Goal: Transaction & Acquisition: Download file/media

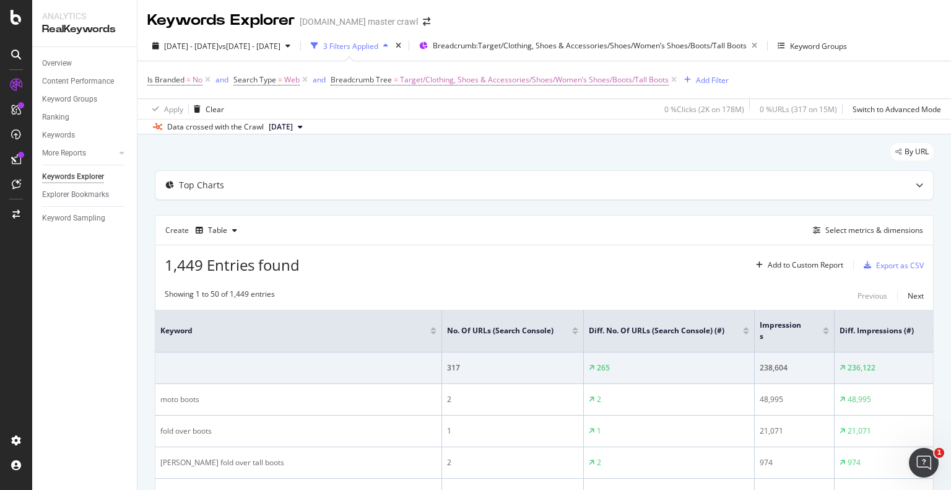
click at [882, 16] on div "Keywords Explorer [DOMAIN_NAME] master crawl" at bounding box center [544, 15] width 814 height 31
click at [896, 260] on div "Export as CSV" at bounding box center [900, 265] width 48 height 11
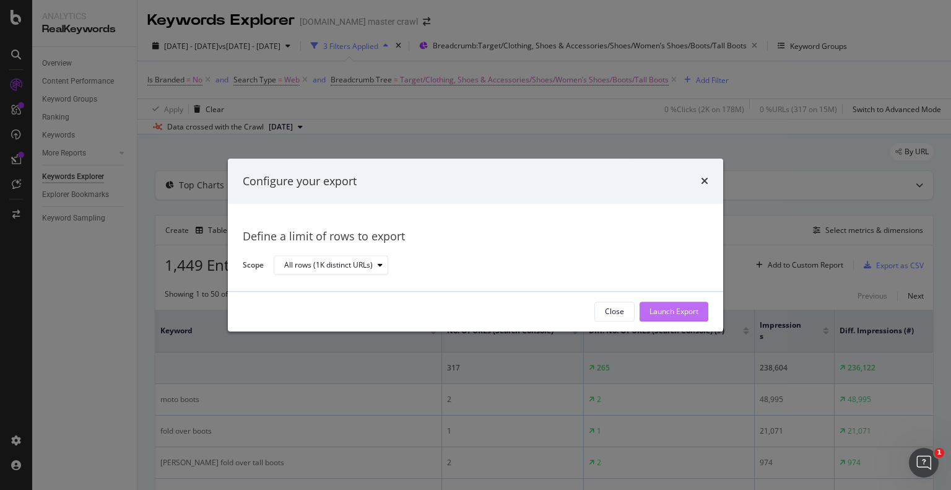
click at [685, 313] on div "Launch Export" at bounding box center [674, 312] width 49 height 11
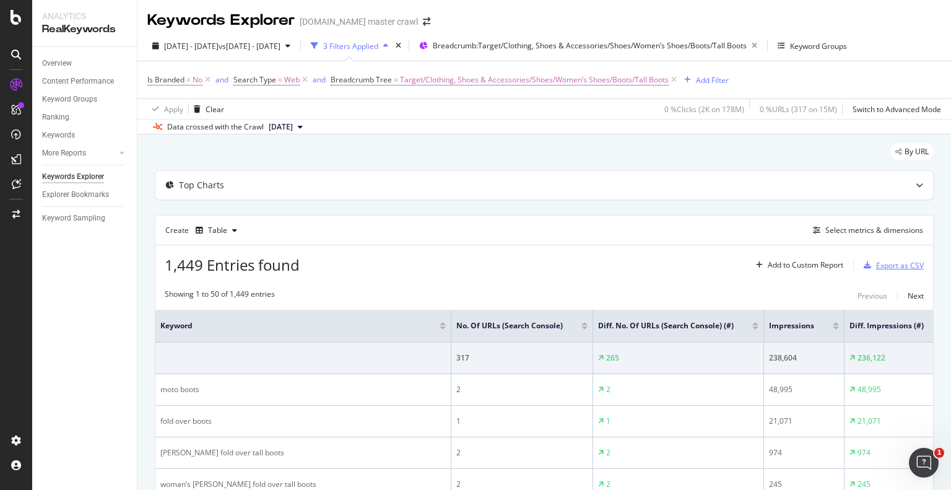
click at [898, 266] on div "Export as CSV" at bounding box center [900, 265] width 48 height 11
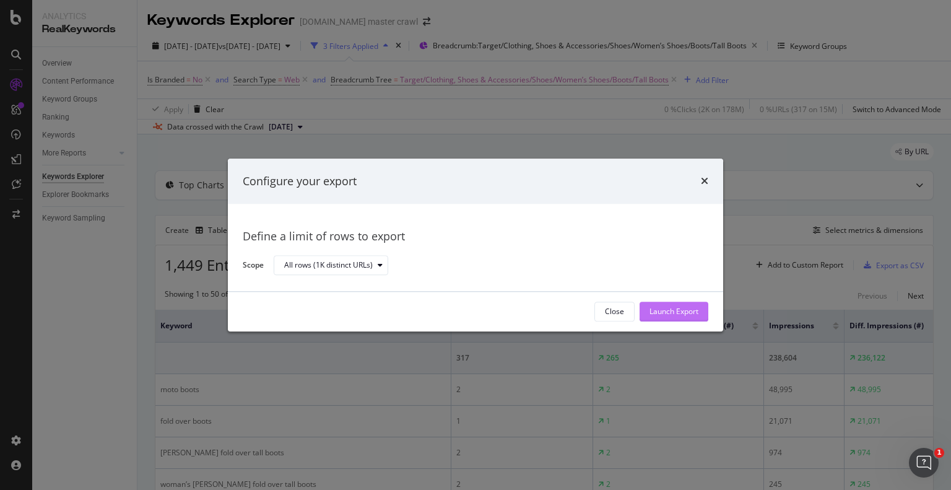
click at [681, 316] on div "Launch Export" at bounding box center [674, 312] width 49 height 11
